Goal: Browse casually

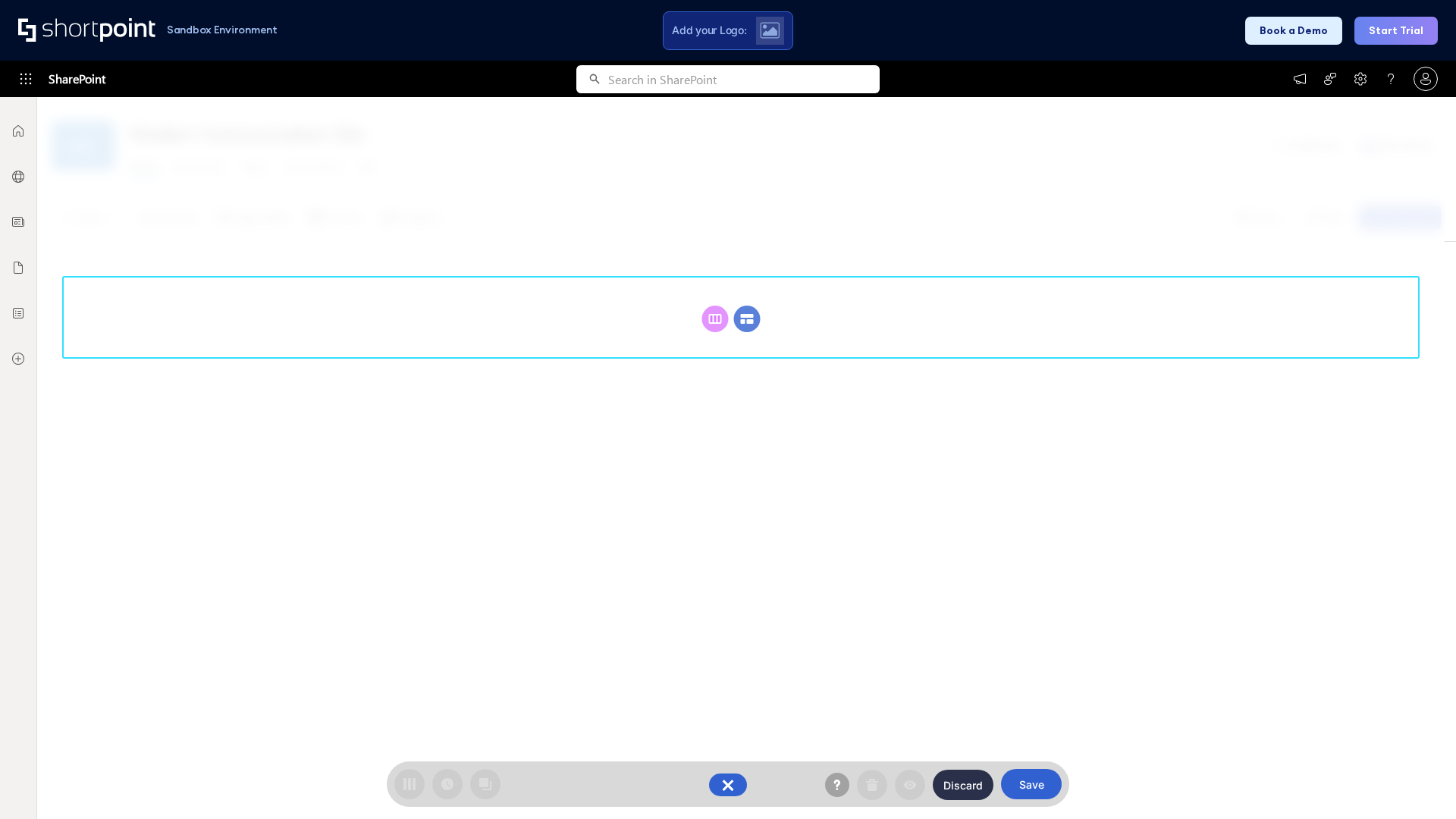
scroll to position [208, 0]
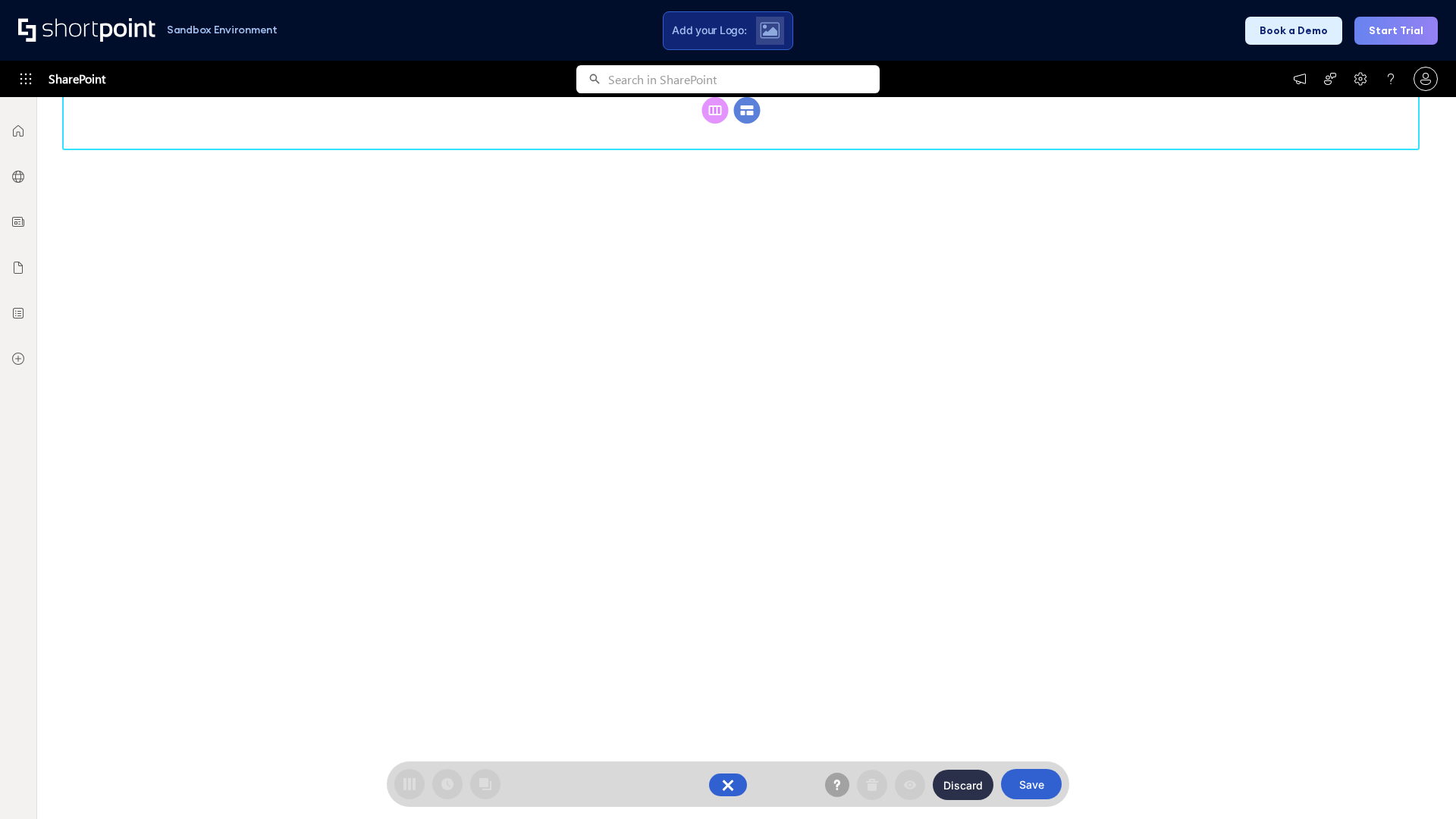
click at [747, 123] on circle at bounding box center [746, 110] width 26 height 26
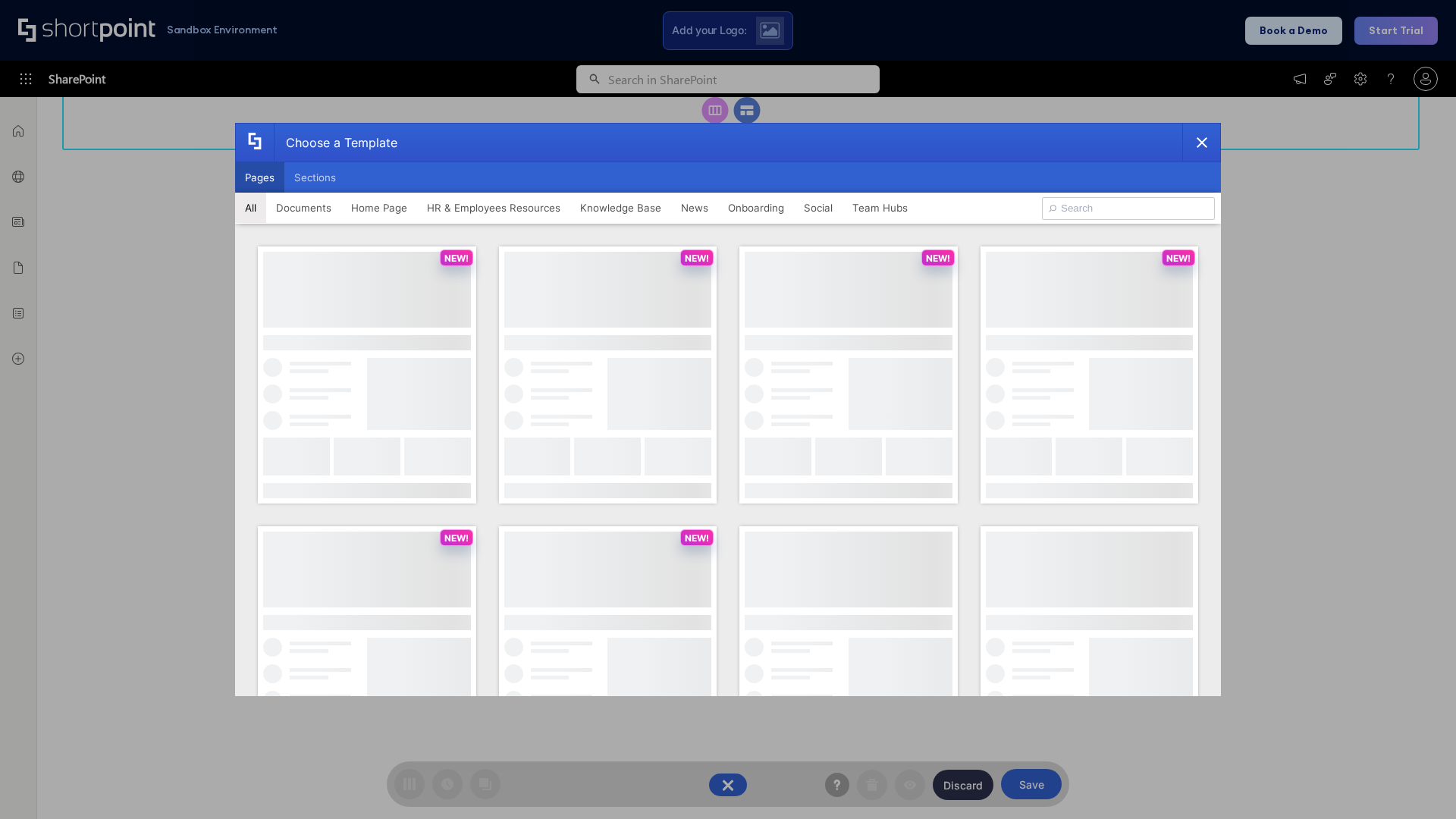
scroll to position [0, 0]
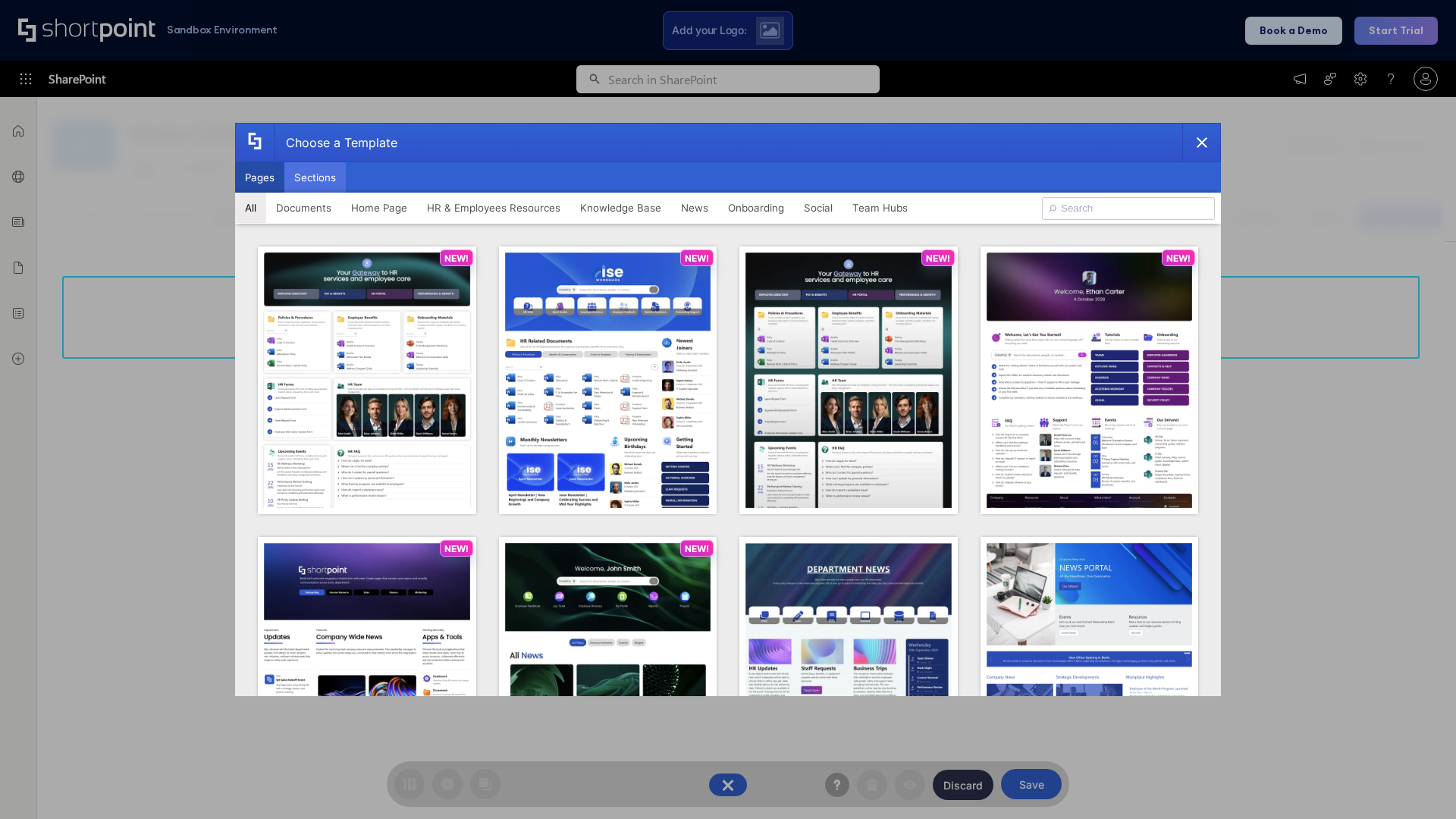
click at [314, 178] on button "Sections" at bounding box center [314, 178] width 61 height 31
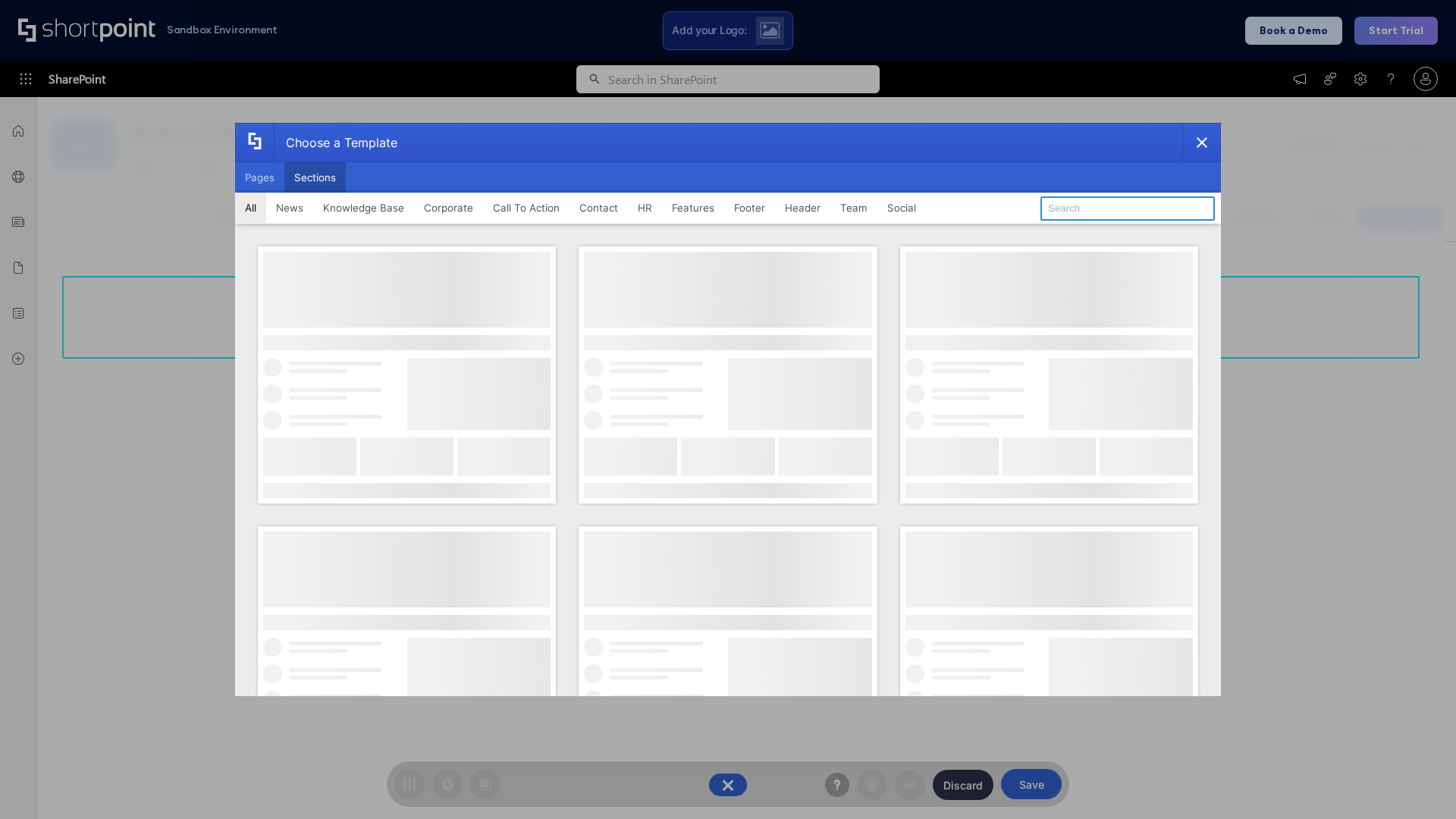
type input "Healthcare Header"
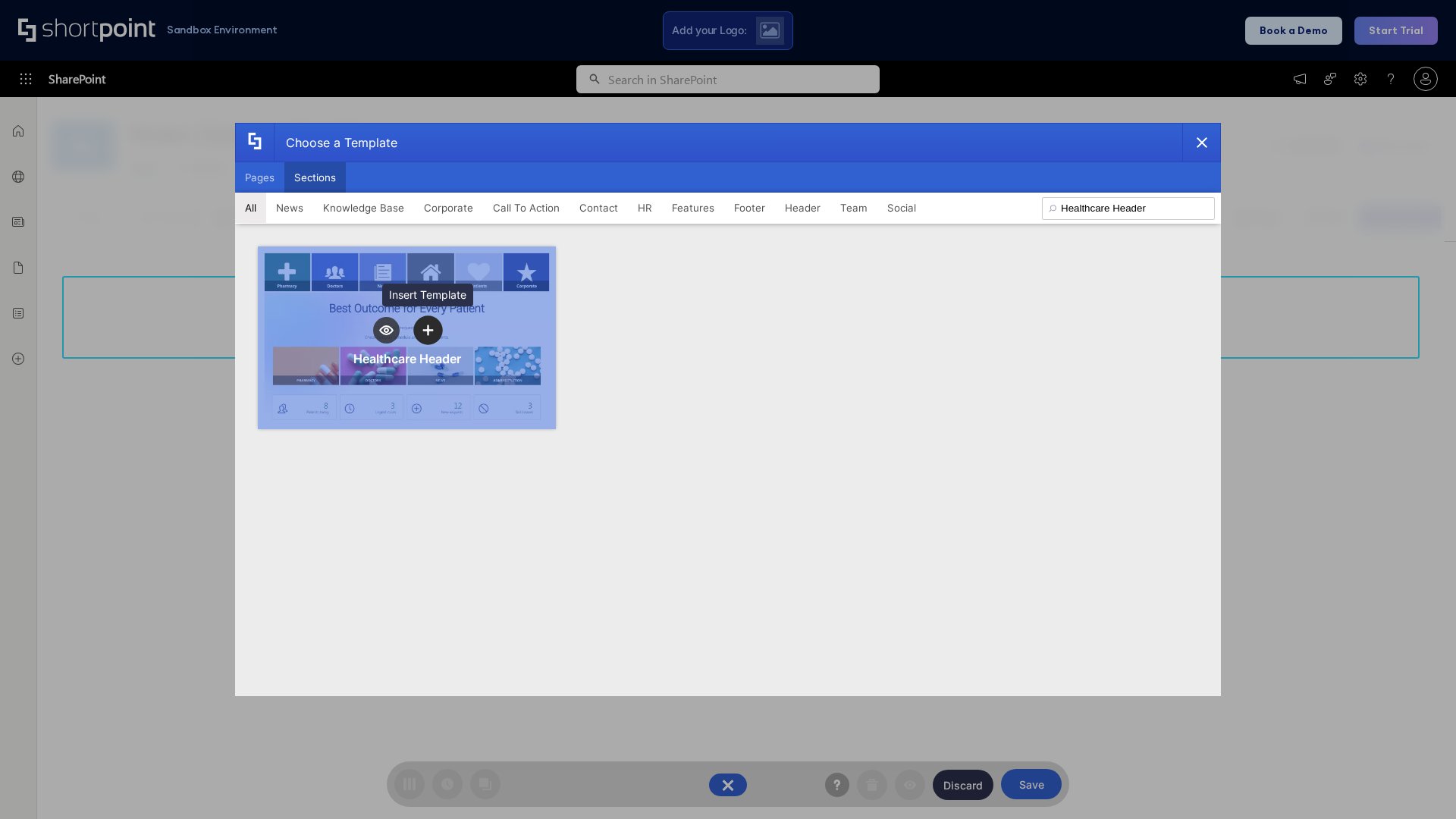
click at [428, 330] on icon "template selector" at bounding box center [428, 331] width 10 height 10
